Goal: Task Accomplishment & Management: Use online tool/utility

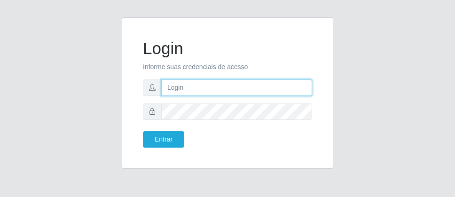
click at [210, 91] on input "text" at bounding box center [236, 87] width 151 height 16
type input "[PERSON_NAME]"
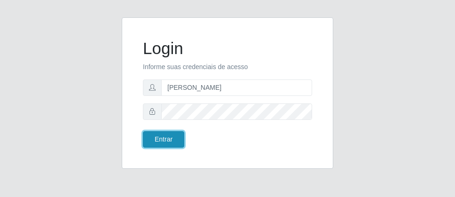
click at [174, 135] on button "Entrar" at bounding box center [163, 139] width 41 height 16
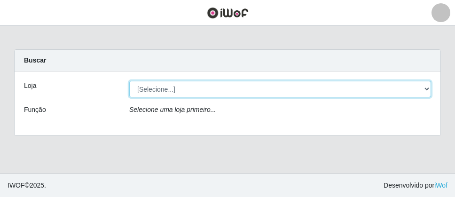
click at [424, 92] on select "[Selecione...] Divino Fogão - [GEOGRAPHIC_DATA]" at bounding box center [279, 89] width 301 height 16
select select "499"
click at [129, 81] on select "[Selecione...] Divino Fogão - [GEOGRAPHIC_DATA]" at bounding box center [279, 89] width 301 height 16
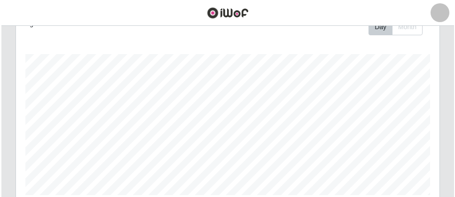
scroll to position [282, 0]
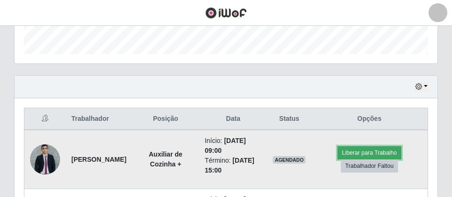
click at [355, 154] on button "Liberar para Trabalho" at bounding box center [369, 152] width 63 height 13
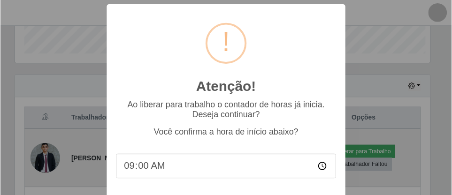
scroll to position [195, 418]
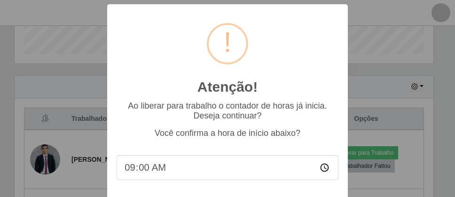
click at [155, 165] on input "09:00" at bounding box center [227, 167] width 222 height 25
click at [158, 180] on input "09:00" at bounding box center [227, 167] width 222 height 25
click at [160, 177] on input "09:00" at bounding box center [227, 167] width 222 height 25
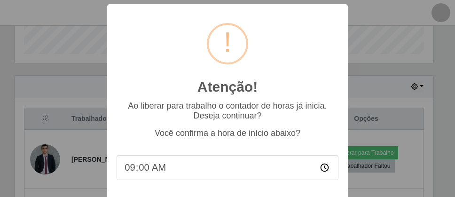
click at [125, 172] on input "09:00" at bounding box center [227, 167] width 222 height 25
click at [155, 180] on input "09:00" at bounding box center [227, 167] width 222 height 25
click at [159, 171] on input "09:00" at bounding box center [227, 167] width 222 height 25
drag, startPoint x: 136, startPoint y: 170, endPoint x: 141, endPoint y: 166, distance: 6.7
click at [138, 169] on input "09:00" at bounding box center [227, 167] width 222 height 25
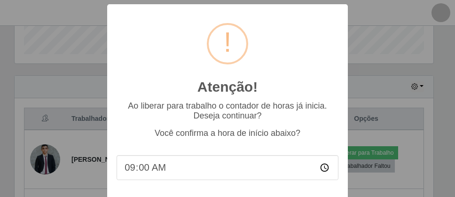
click at [142, 165] on input "09:00" at bounding box center [227, 167] width 222 height 25
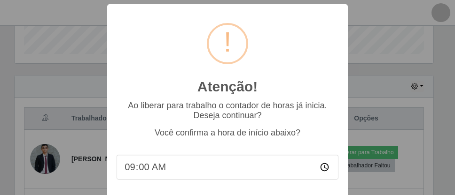
click at [164, 177] on input "09:00" at bounding box center [227, 167] width 222 height 25
click at [147, 164] on input "09:00" at bounding box center [227, 167] width 222 height 25
click at [157, 176] on input "09:00" at bounding box center [227, 167] width 222 height 25
click at [175, 180] on input "09:00" at bounding box center [227, 167] width 222 height 25
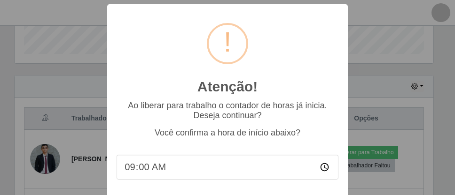
click at [47, 147] on div "Atenção! × Ao liberar para trabalho o contador de horas já inicia. Deseja conti…" at bounding box center [227, 97] width 455 height 195
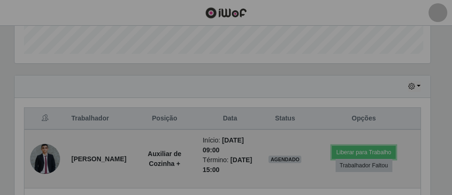
scroll to position [195, 423]
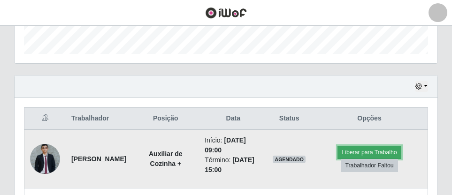
click at [365, 148] on button "Liberar para Trabalho" at bounding box center [369, 152] width 63 height 13
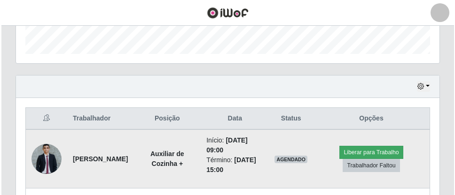
scroll to position [195, 418]
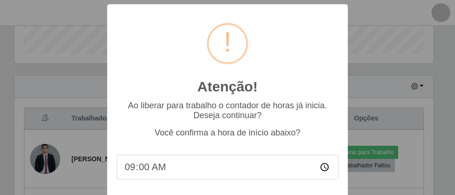
click at [165, 167] on input "09:00" at bounding box center [227, 167] width 222 height 25
click at [117, 170] on input "09:00" at bounding box center [227, 167] width 222 height 25
click at [135, 175] on input "09:00" at bounding box center [227, 167] width 222 height 25
type input "09:30"
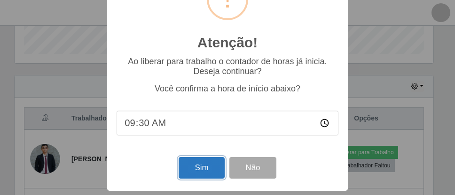
click at [205, 167] on button "Sim" at bounding box center [201, 168] width 46 height 22
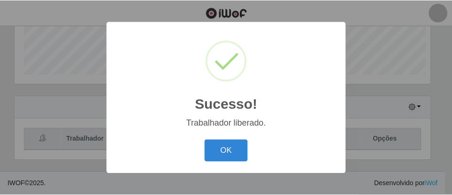
scroll to position [195, 418]
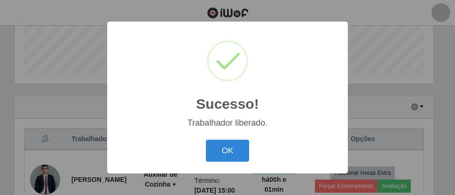
click at [259, 166] on div "Sucesso! × Trabalhador liberado. OK Cancel" at bounding box center [227, 98] width 240 height 152
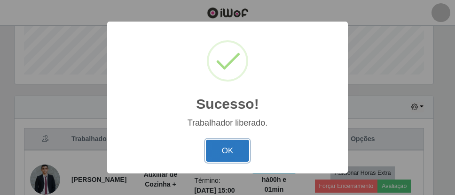
drag, startPoint x: 241, startPoint y: 156, endPoint x: 239, endPoint y: 150, distance: 6.5
click at [239, 151] on button "OK" at bounding box center [228, 151] width 44 height 22
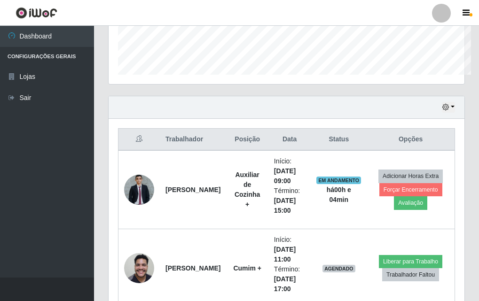
scroll to position [469384, 469223]
